Goal: Task Accomplishment & Management: Manage account settings

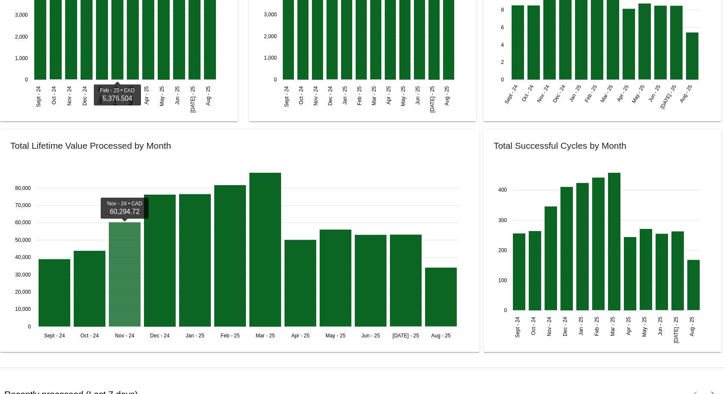
scroll to position [1268, 0]
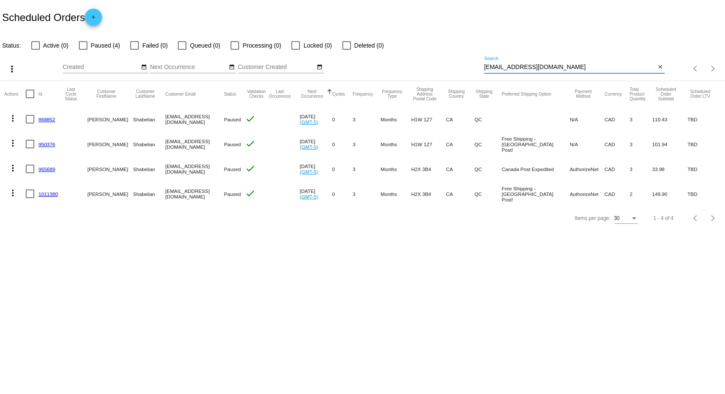
drag, startPoint x: 563, startPoint y: 66, endPoint x: 371, endPoint y: 69, distance: 192.0
click at [484, 69] on input "sh.ekaterina92@gmail.com" at bounding box center [570, 67] width 172 height 7
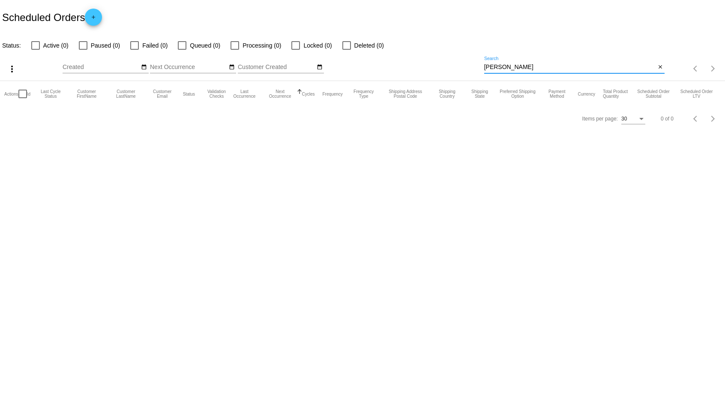
click at [552, 65] on input "debbie tre" at bounding box center [570, 67] width 172 height 7
click at [585, 69] on input "debbie tre" at bounding box center [570, 67] width 172 height 7
drag, startPoint x: 585, startPoint y: 69, endPoint x: 442, endPoint y: 74, distance: 142.8
click at [484, 71] on input "debbie tre" at bounding box center [570, 67] width 172 height 7
click at [532, 73] on div at bounding box center [574, 73] width 181 height 0
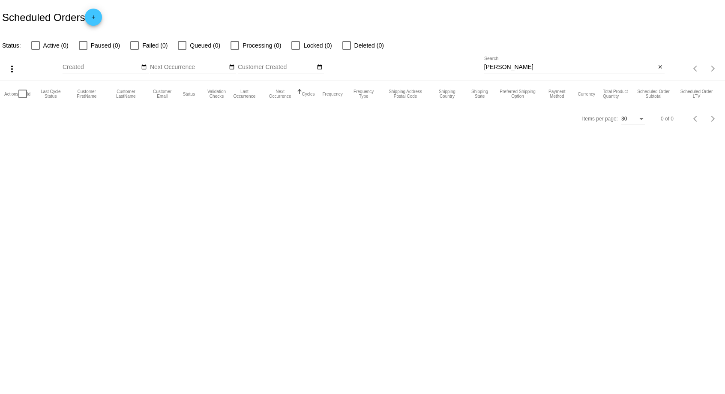
click at [532, 66] on input "debbie tre" at bounding box center [570, 67] width 172 height 7
type input "debbie"
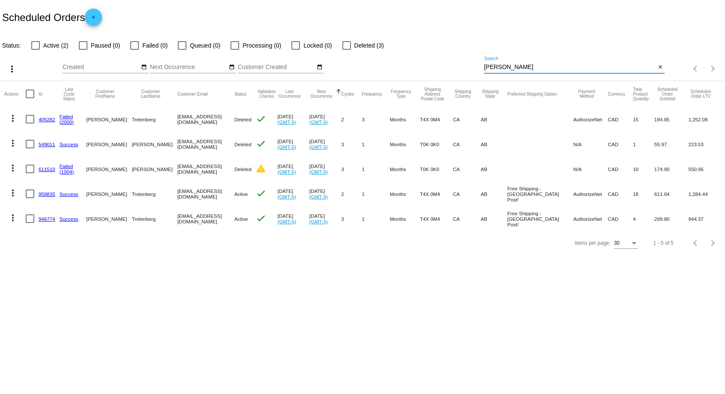
click at [27, 192] on div at bounding box center [30, 193] width 9 height 9
click at [30, 198] on input "checkbox" at bounding box center [30, 198] width 0 height 0
checkbox input "true"
click at [48, 195] on link "958835" at bounding box center [47, 194] width 17 height 6
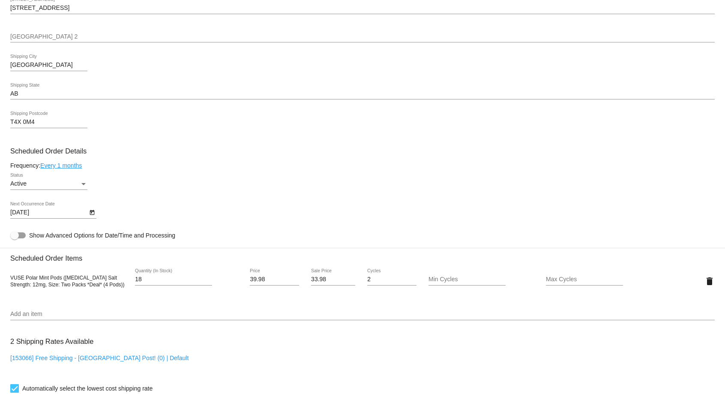
scroll to position [393, 0]
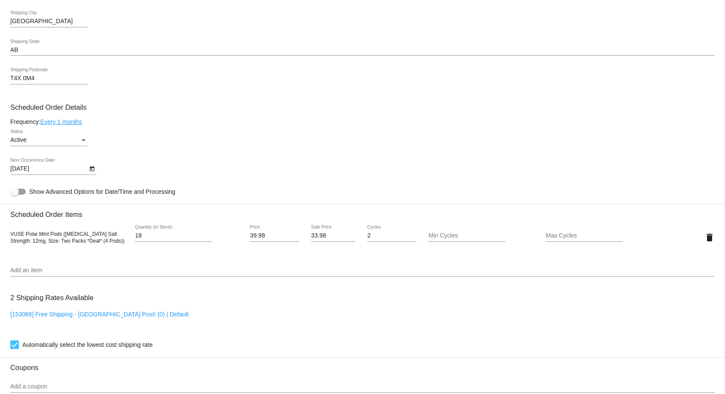
click at [40, 138] on div "Active Status" at bounding box center [48, 137] width 77 height 17
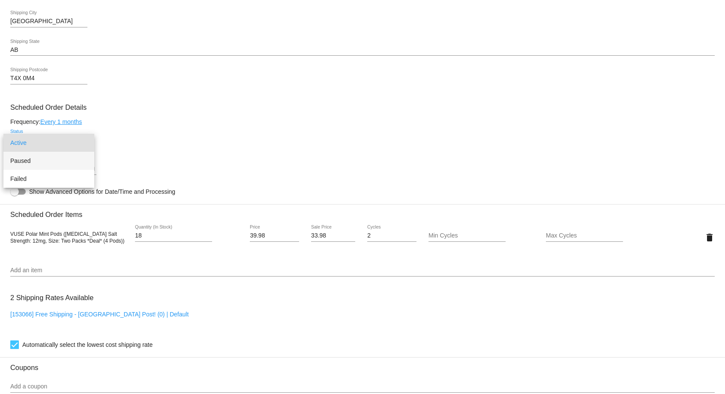
click at [25, 167] on span "Paused" at bounding box center [48, 161] width 77 height 18
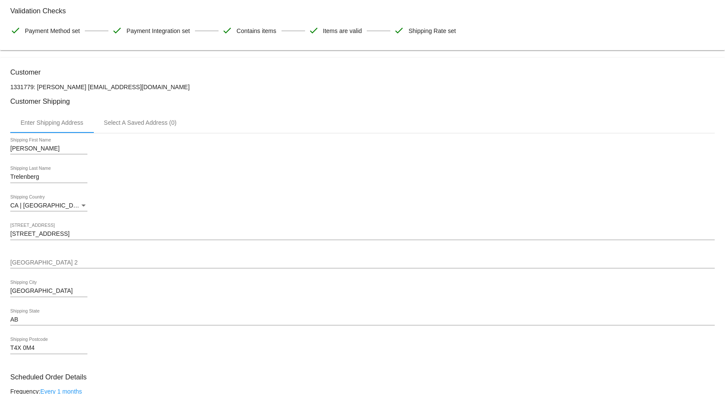
scroll to position [0, 0]
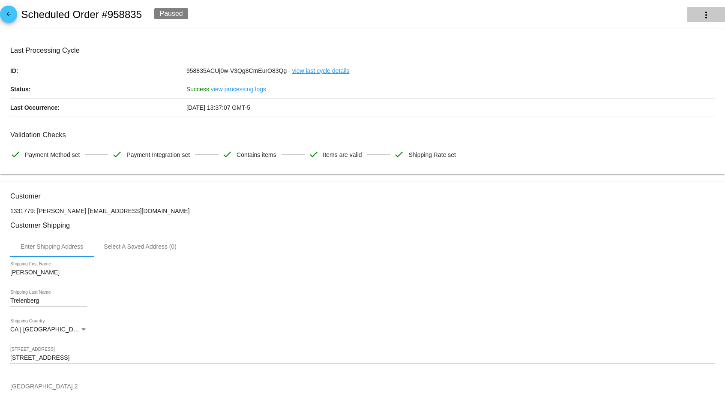
click at [701, 20] on mat-icon "more_vert" at bounding box center [706, 15] width 10 height 10
click at [399, 20] on div at bounding box center [362, 197] width 725 height 394
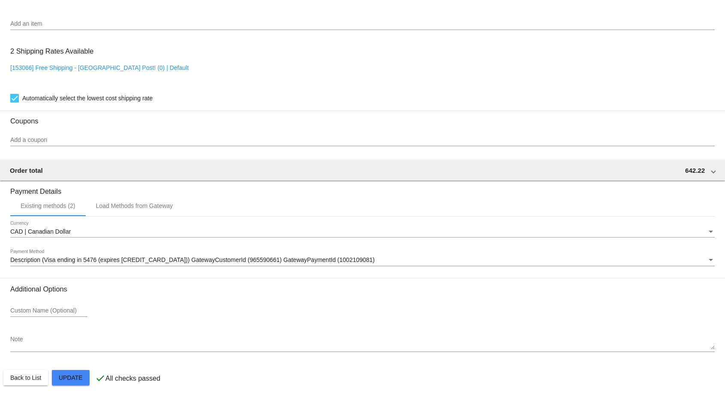
scroll to position [648, 0]
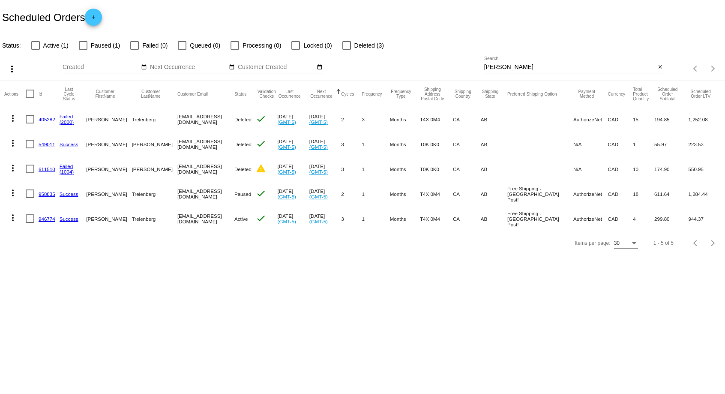
click at [53, 218] on link "946774" at bounding box center [47, 219] width 17 height 6
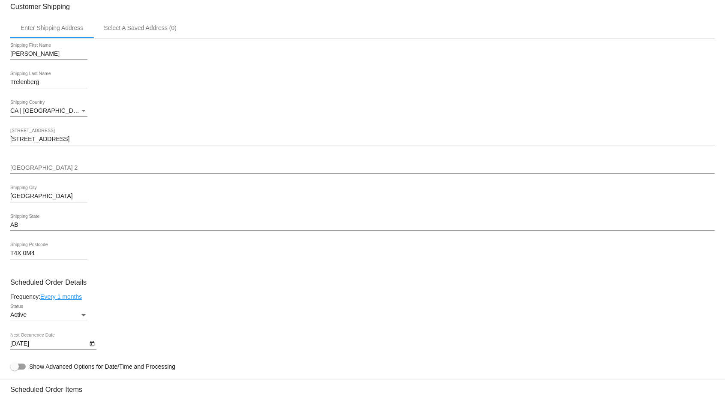
scroll to position [393, 0]
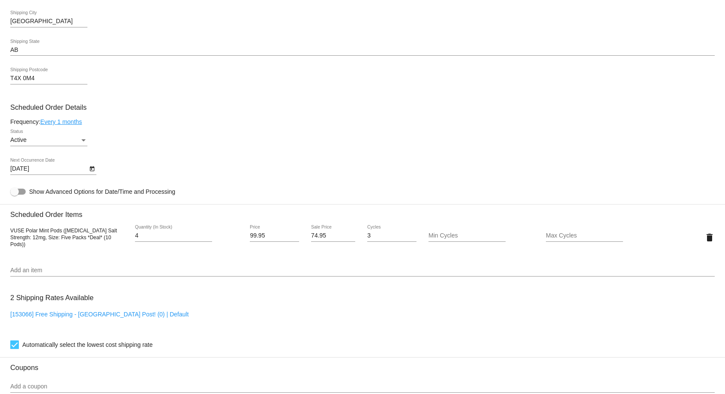
click at [40, 146] on div "Active Status" at bounding box center [48, 137] width 77 height 17
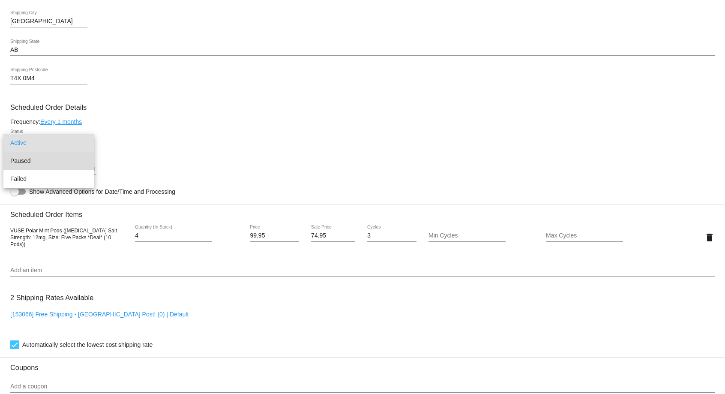
click at [25, 161] on span "Paused" at bounding box center [48, 161] width 77 height 18
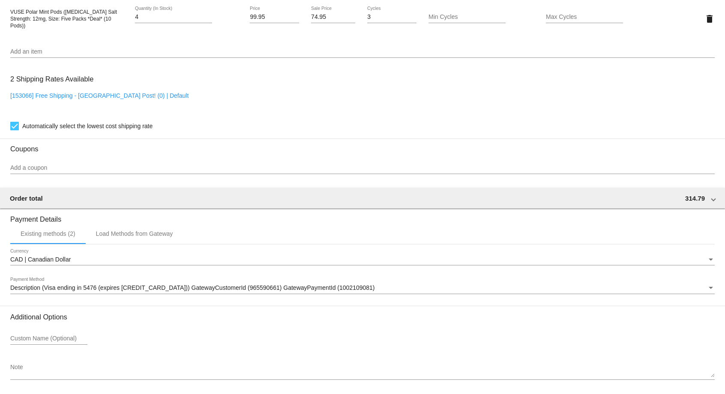
scroll to position [648, 0]
